Goal: Information Seeking & Learning: Learn about a topic

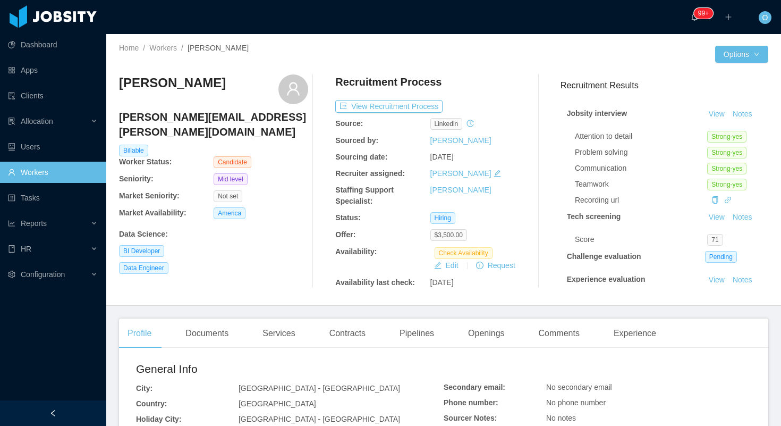
scroll to position [220, 0]
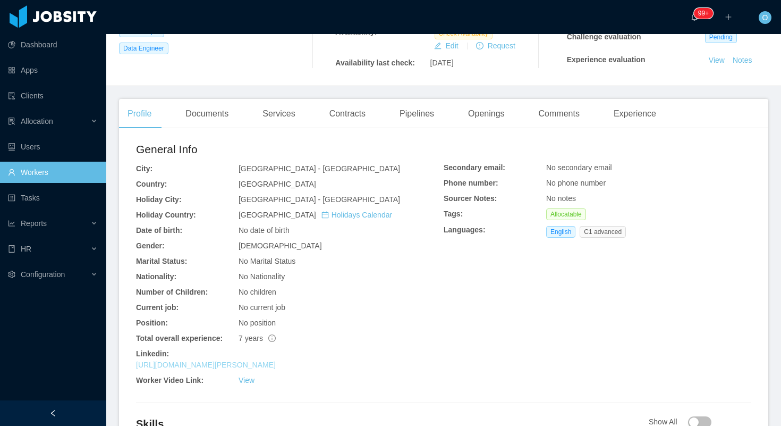
click at [263, 365] on link "https://www.linkedin.com/in/martin-fernandez-saldarriaga" at bounding box center [206, 364] width 140 height 9
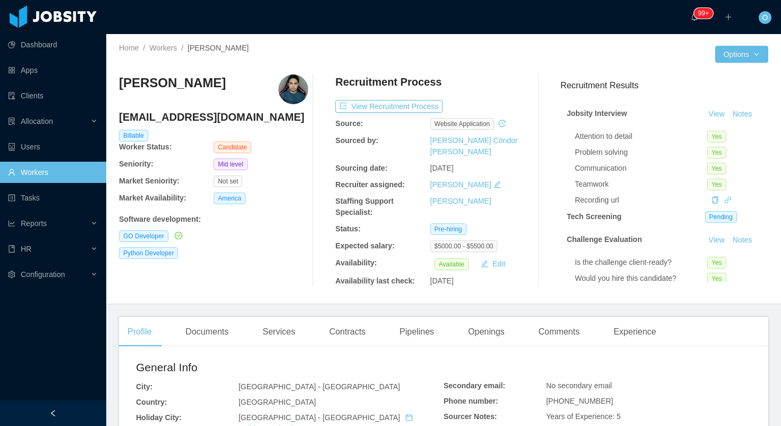
scroll to position [40, 0]
